Goal: Information Seeking & Learning: Find specific fact

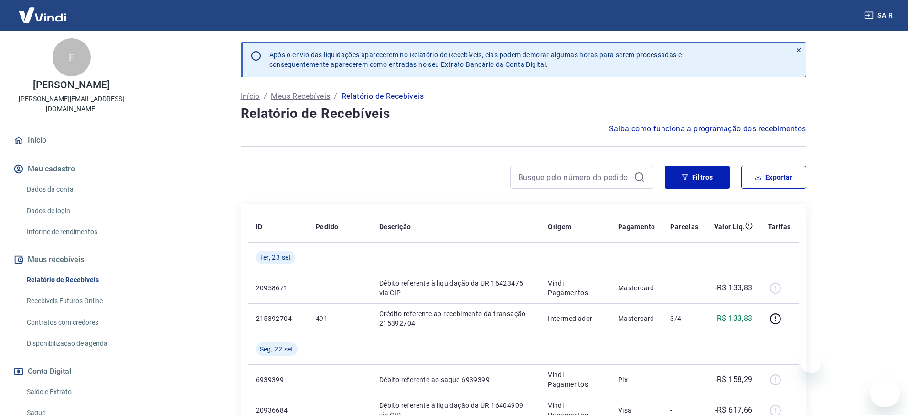
click at [535, 170] on input at bounding box center [574, 177] width 112 height 14
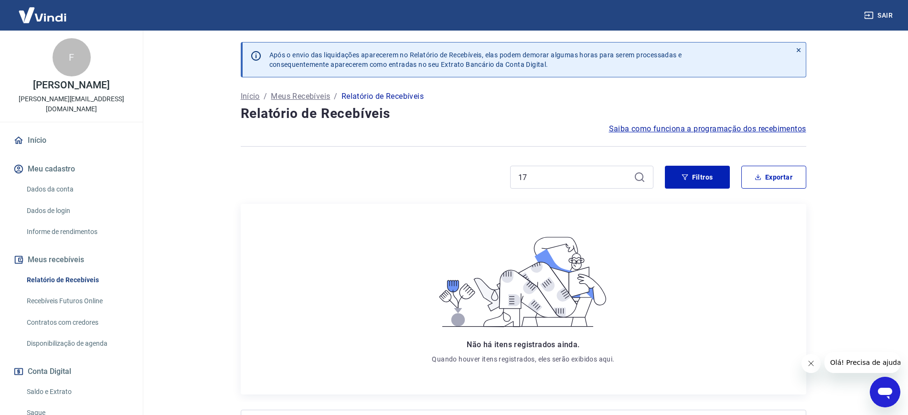
type input "1"
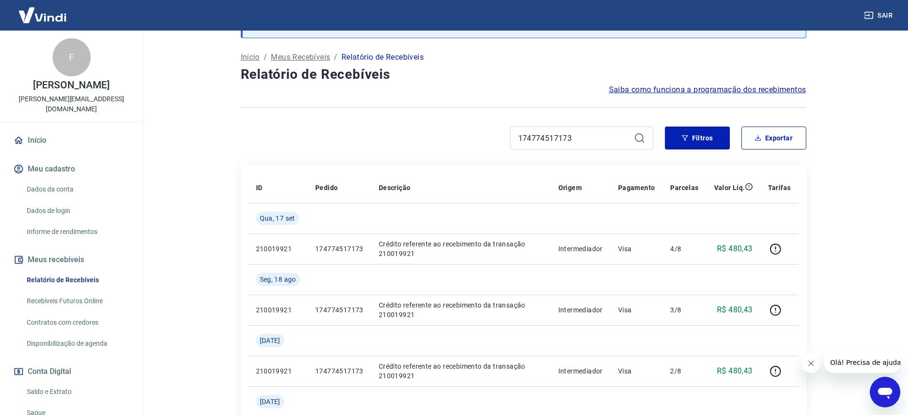
scroll to position [60, 0]
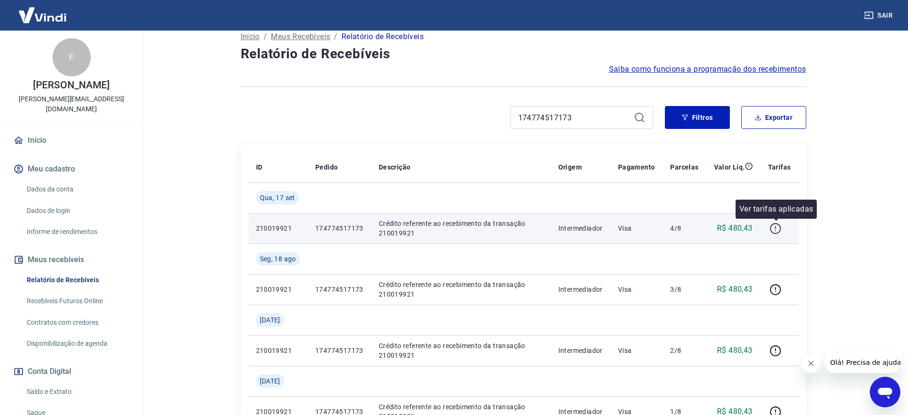
click at [779, 228] on icon "button" at bounding box center [776, 229] width 12 height 12
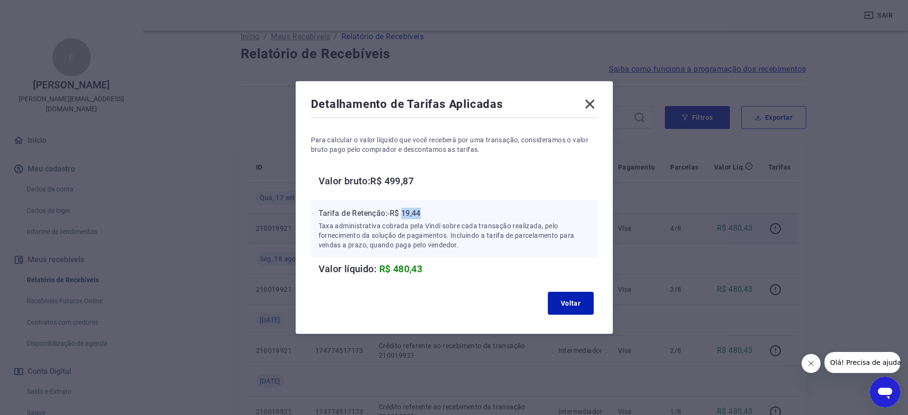
drag, startPoint x: 422, startPoint y: 206, endPoint x: 410, endPoint y: 205, distance: 12.9
click at [410, 205] on div "Tarifa de Retenção: -R$ 19,44 Taxa administrativa cobrada pela Vindi sobre cada…" at bounding box center [454, 228] width 287 height 57
copy p "19,44"
click at [587, 103] on icon at bounding box center [589, 104] width 15 height 15
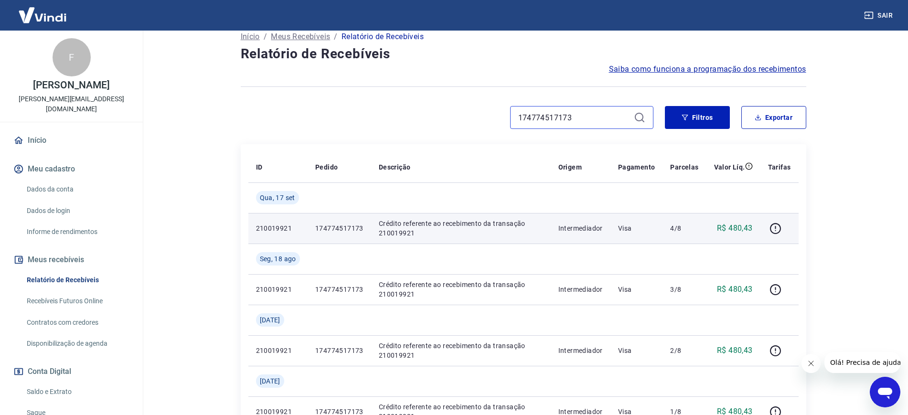
drag, startPoint x: 584, startPoint y: 117, endPoint x: 348, endPoint y: 63, distance: 241.7
click at [388, 71] on div "Após o envio das liquidações aparecerem no Relatório de Recebíveis, elas podem …" at bounding box center [523, 257] width 589 height 572
paste input "519"
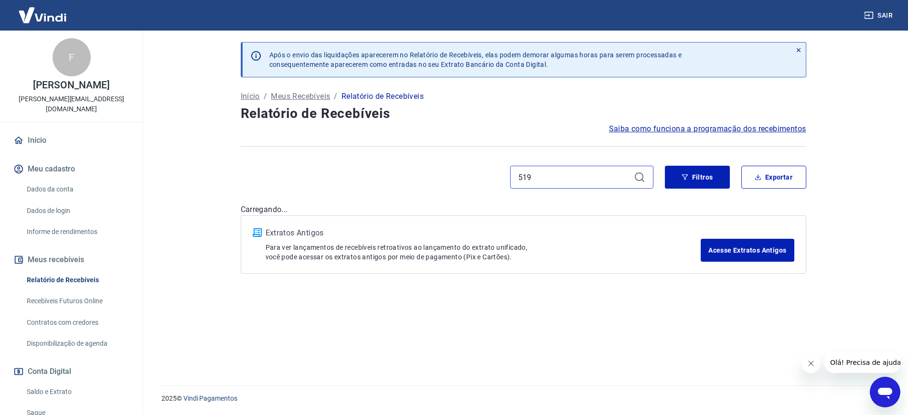
type input "519"
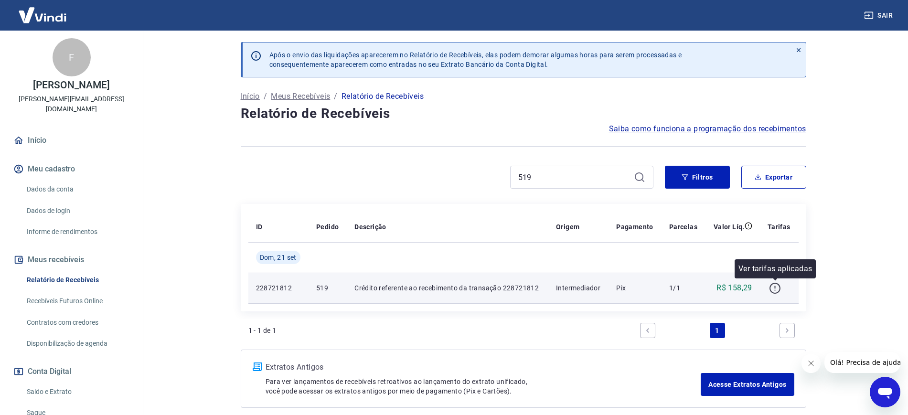
click at [779, 284] on icon "button" at bounding box center [775, 288] width 11 height 11
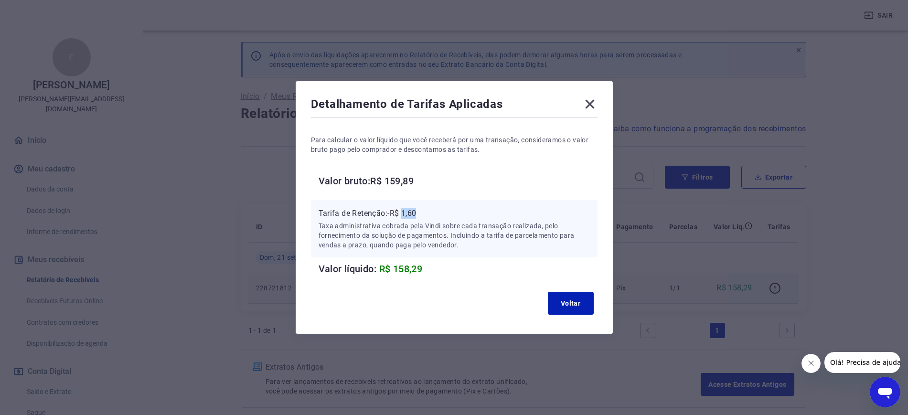
drag, startPoint x: 422, startPoint y: 211, endPoint x: 408, endPoint y: 211, distance: 14.8
click at [408, 211] on p "Tarifa de Retenção: -R$ 1,60" at bounding box center [454, 213] width 271 height 11
copy p "1,60"
click at [592, 108] on icon at bounding box center [589, 104] width 15 height 15
